Goal: Task Accomplishment & Management: Use online tool/utility

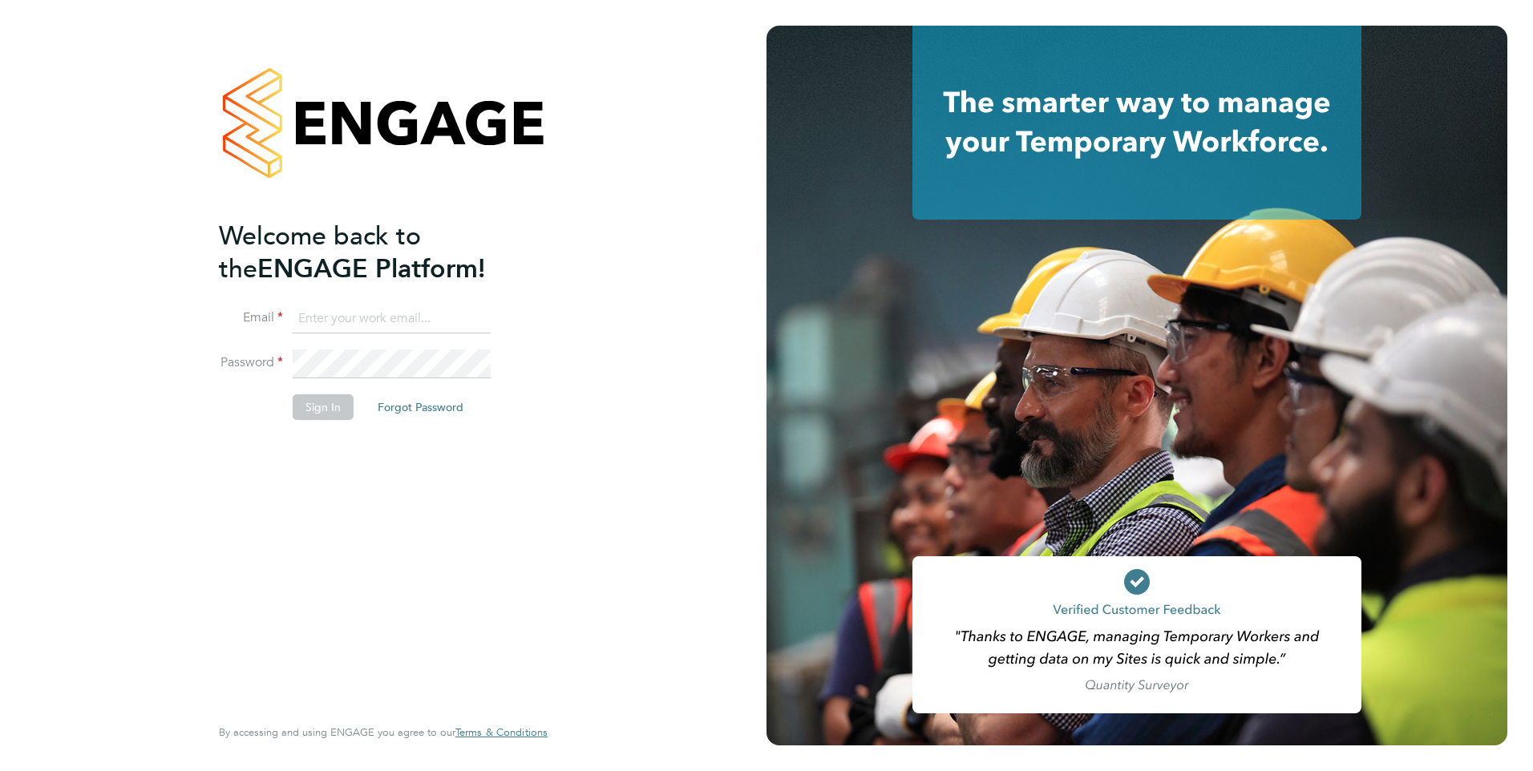
type input "[PERSON_NAME][EMAIL_ADDRESS][PERSON_NAME][DOMAIN_NAME]"
click at [321, 408] on button "Sign In" at bounding box center [323, 407] width 61 height 26
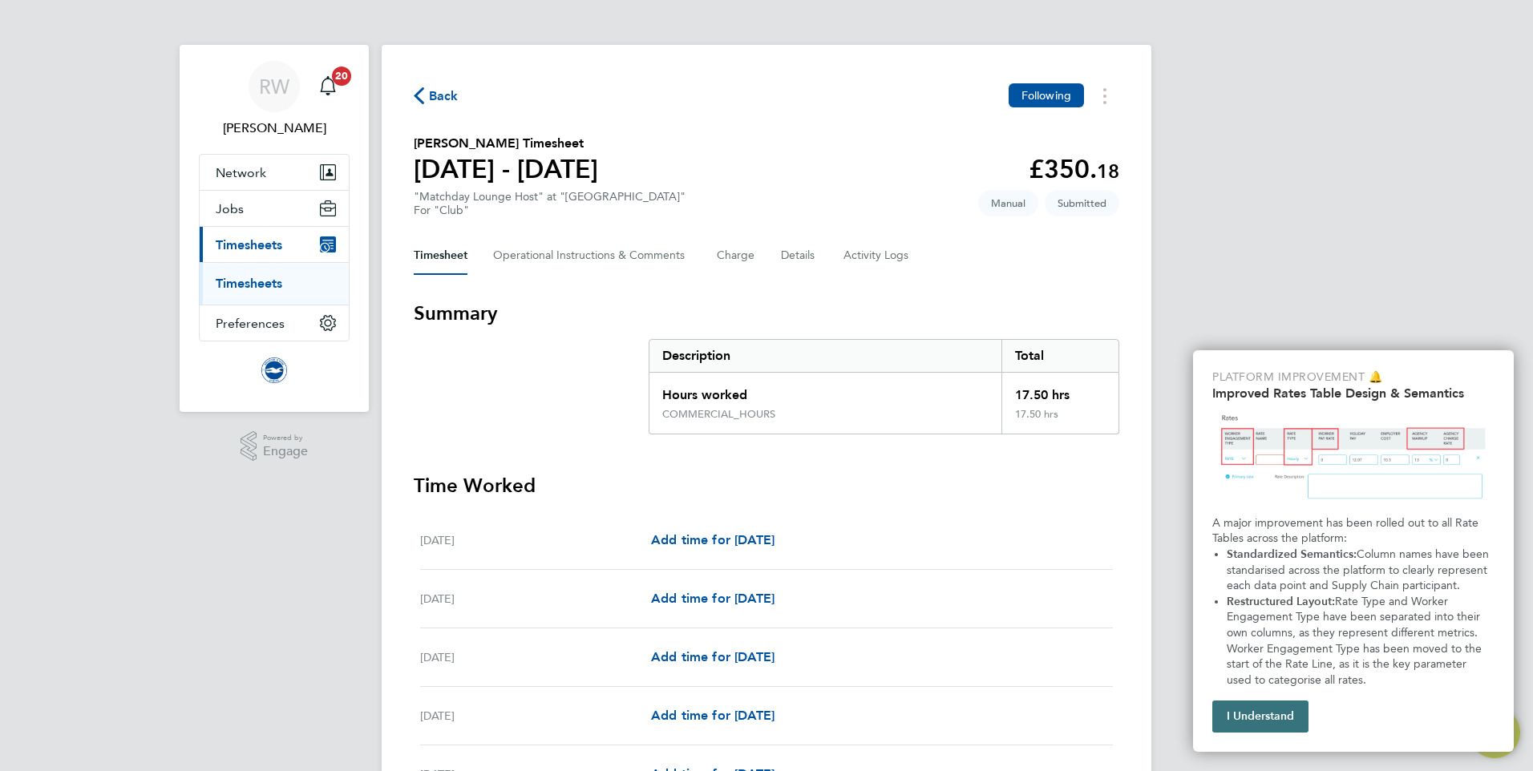
click at [1245, 723] on button "I Understand" at bounding box center [1260, 717] width 96 height 32
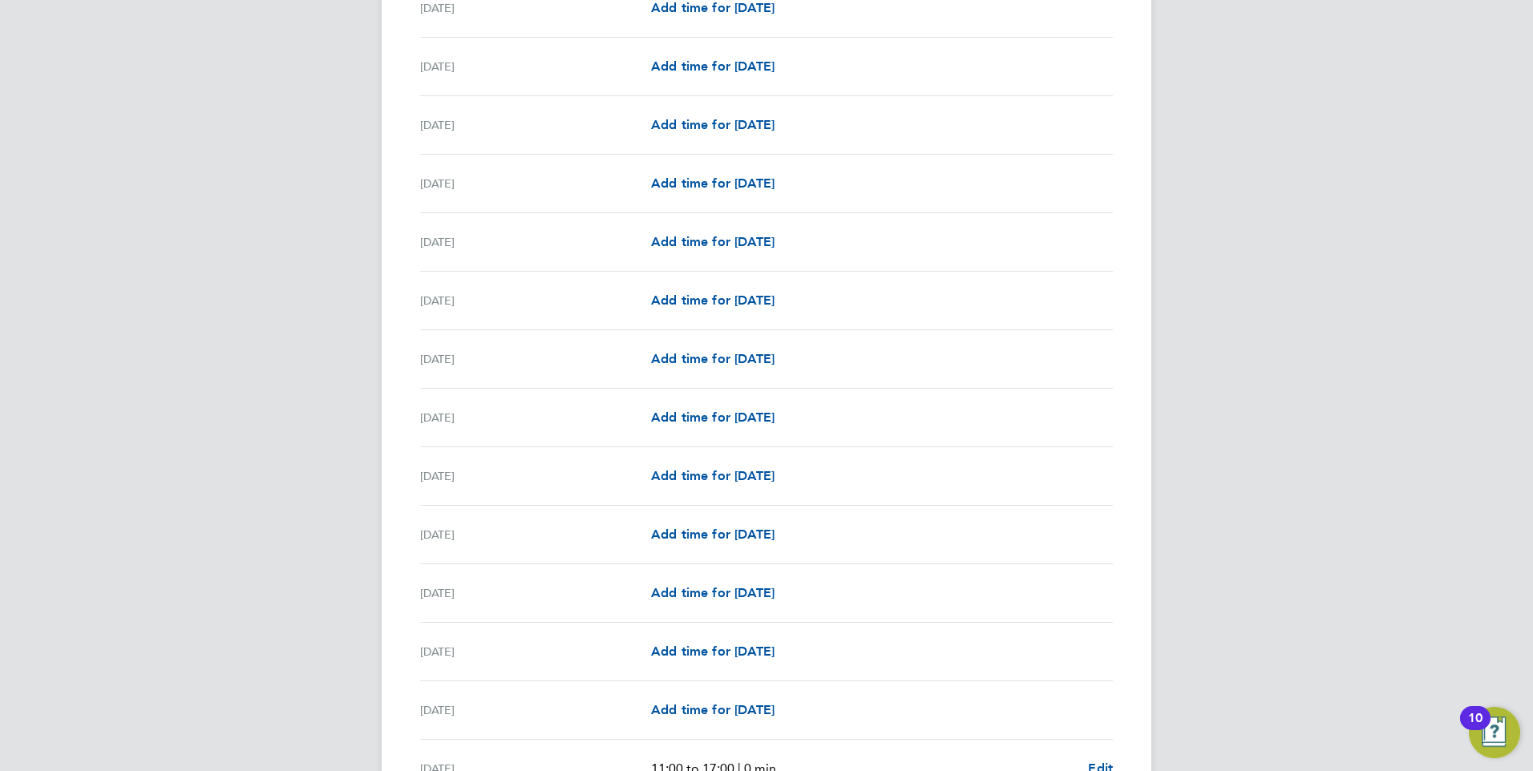
scroll to position [1753, 0]
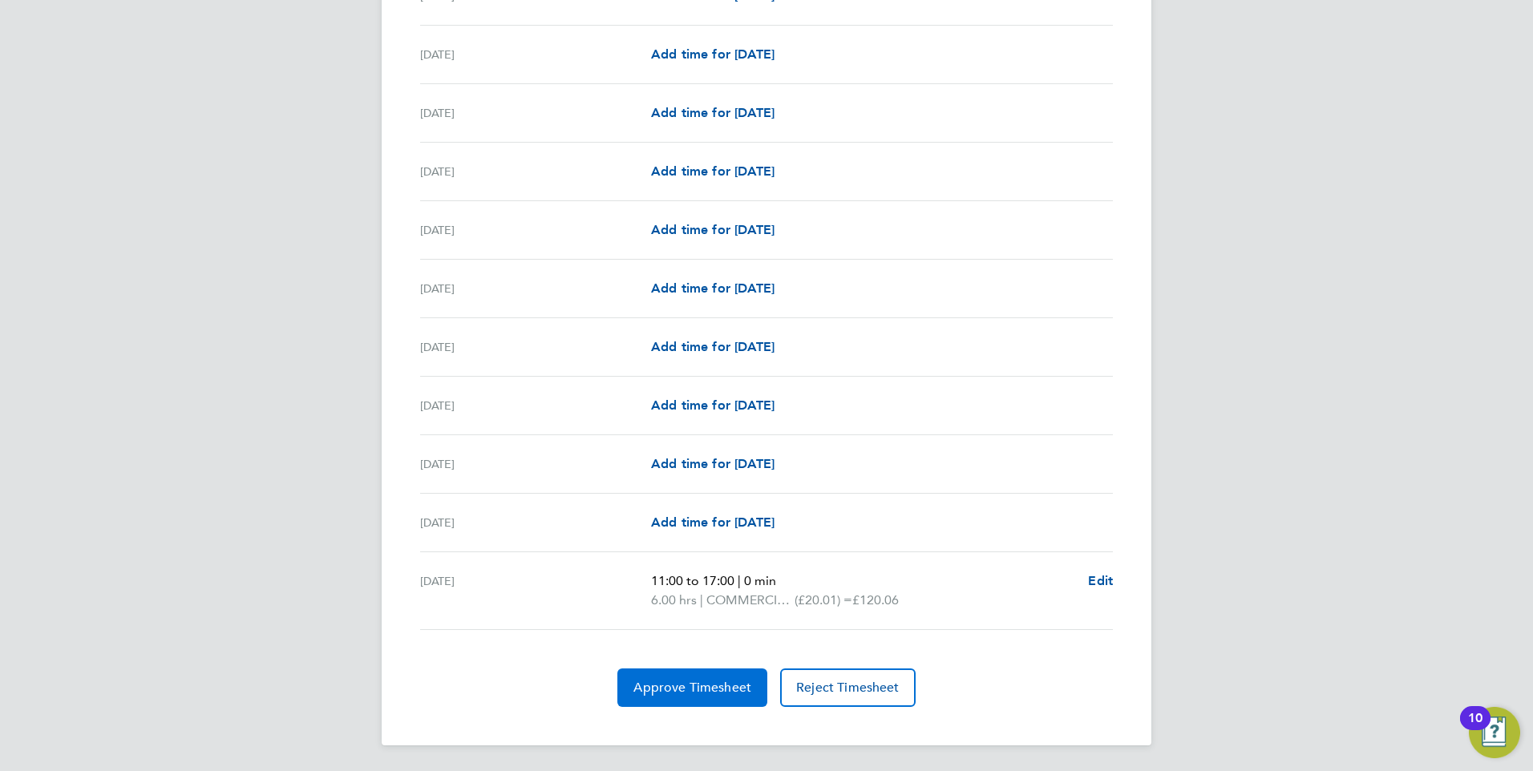
click at [697, 687] on span "Approve Timesheet" at bounding box center [692, 688] width 118 height 16
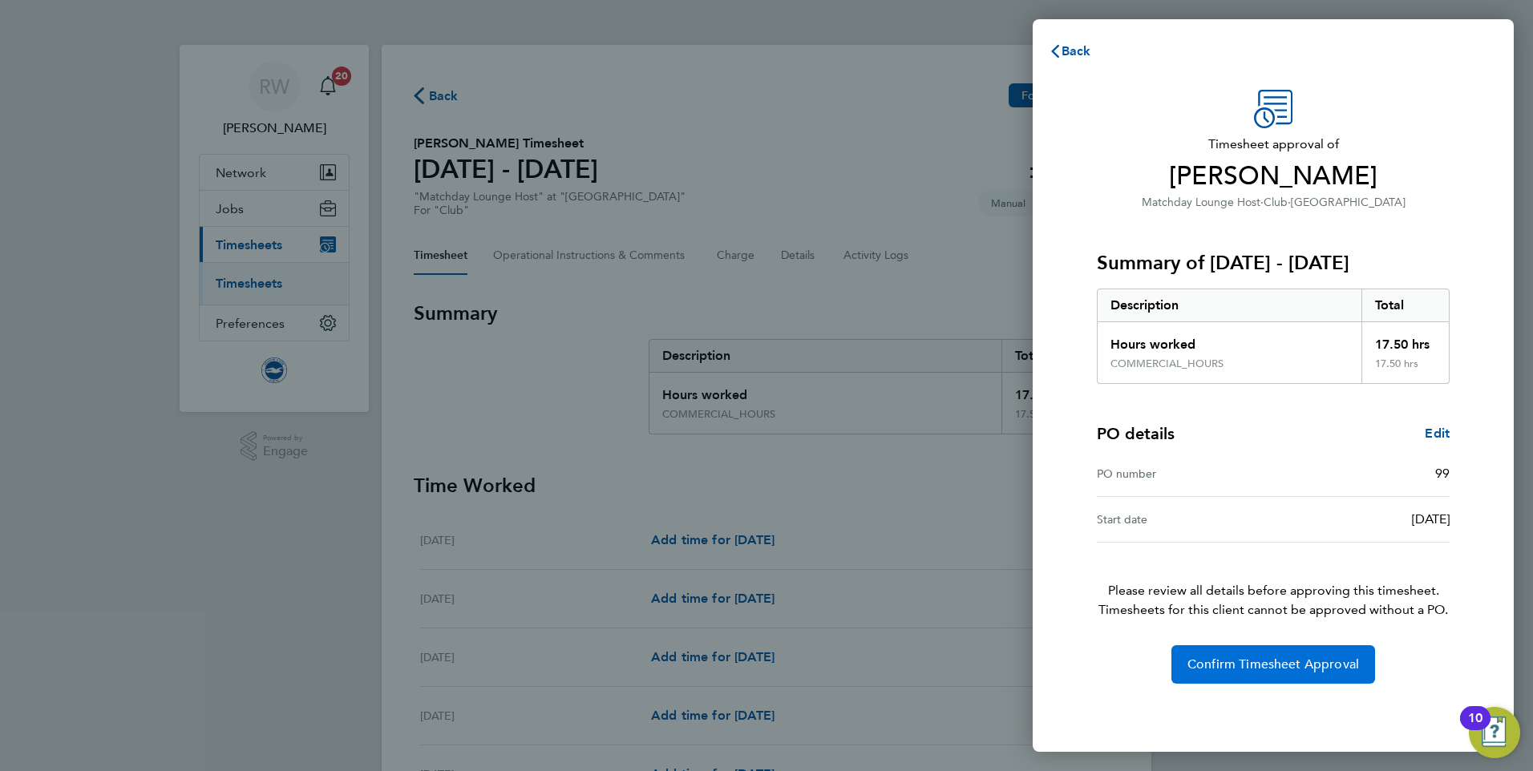
click at [1249, 665] on span "Confirm Timesheet Approval" at bounding box center [1273, 665] width 172 height 16
